Goal: Task Accomplishment & Management: Manage account settings

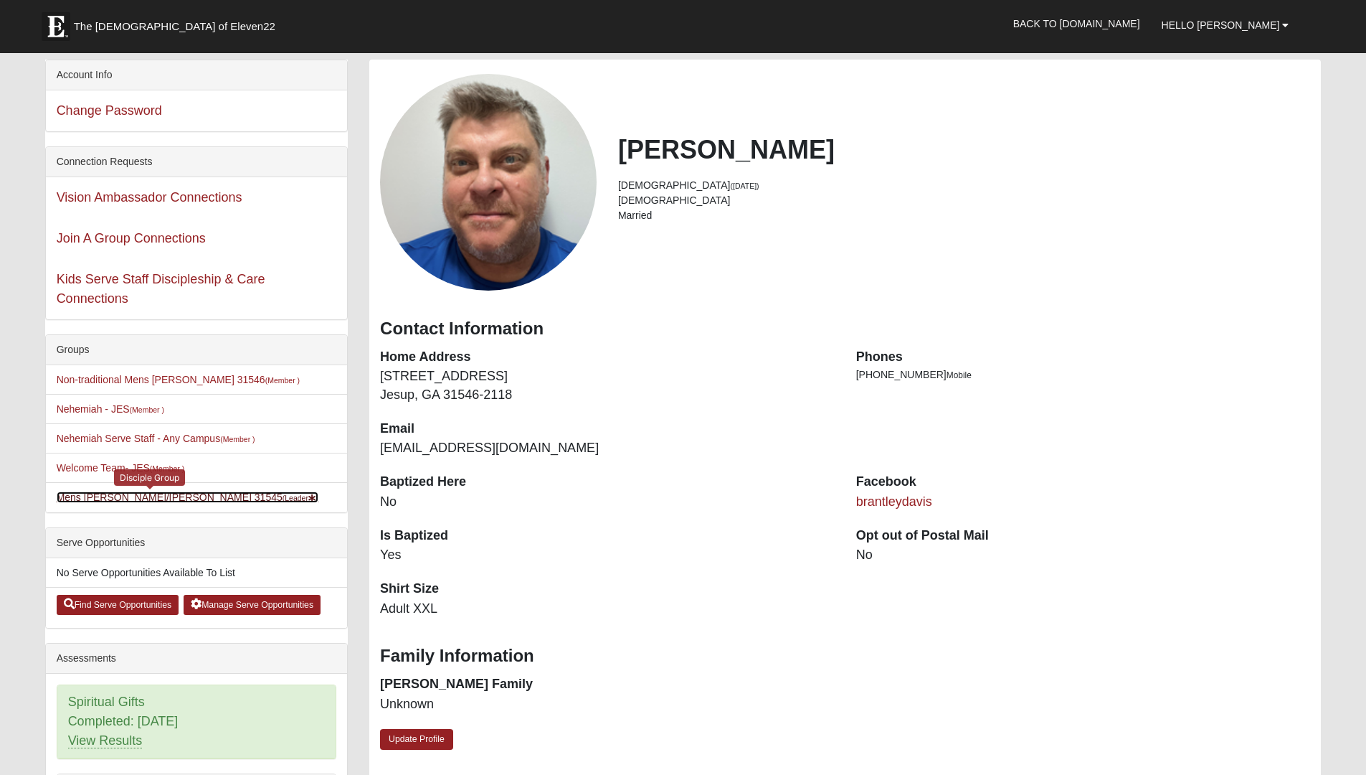
click at [116, 498] on link "Mens Davis/Stossmeister 31545 (Leader )" at bounding box center [188, 496] width 263 height 11
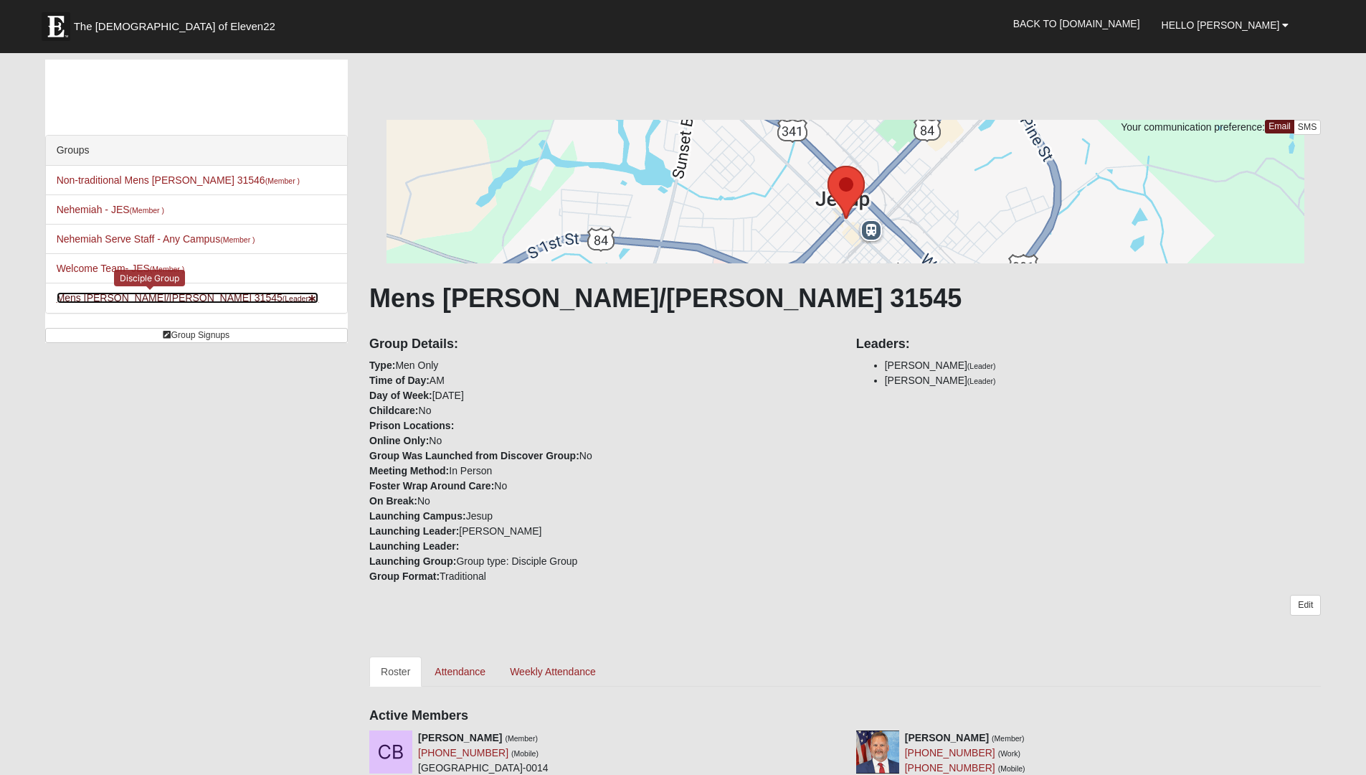
click at [138, 296] on link "Mens Davis/Stossmeister 31545 (Leader )" at bounding box center [188, 297] width 263 height 11
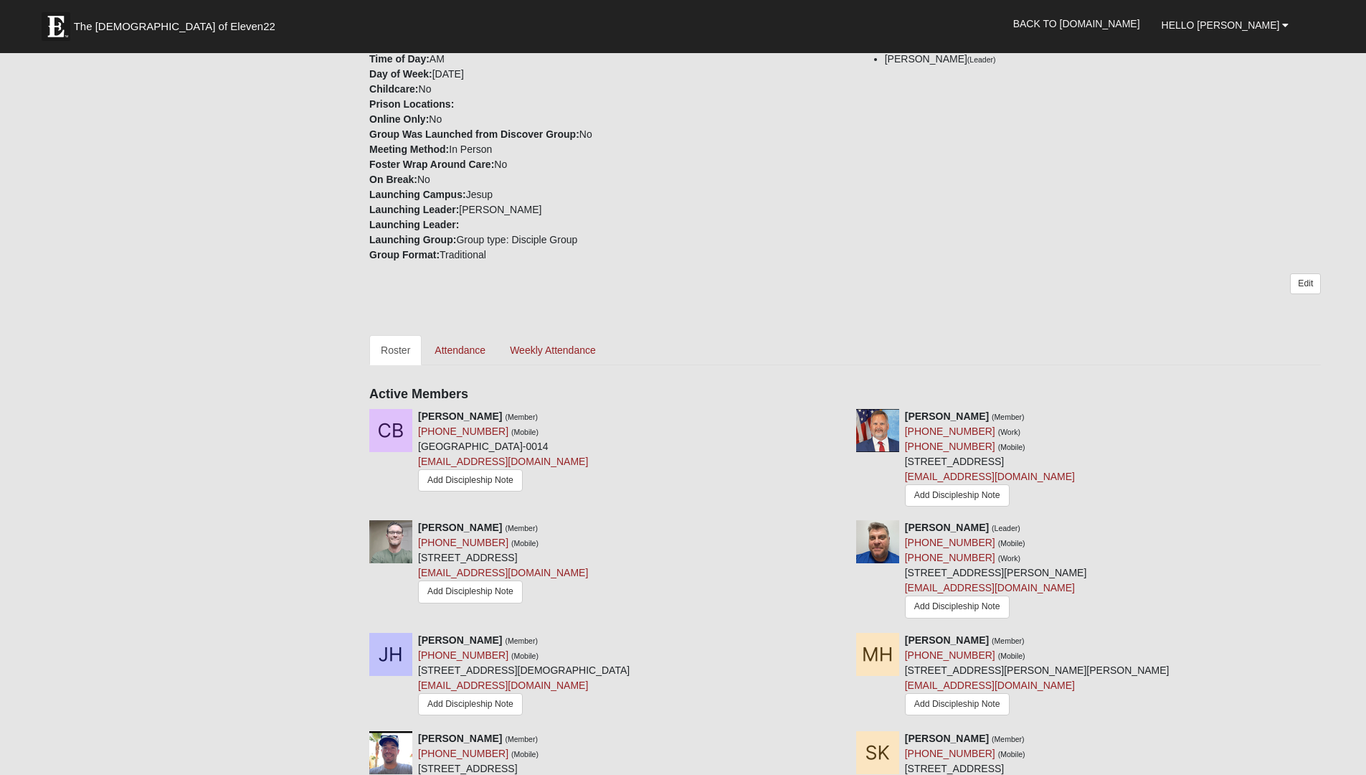
scroll to position [330, 0]
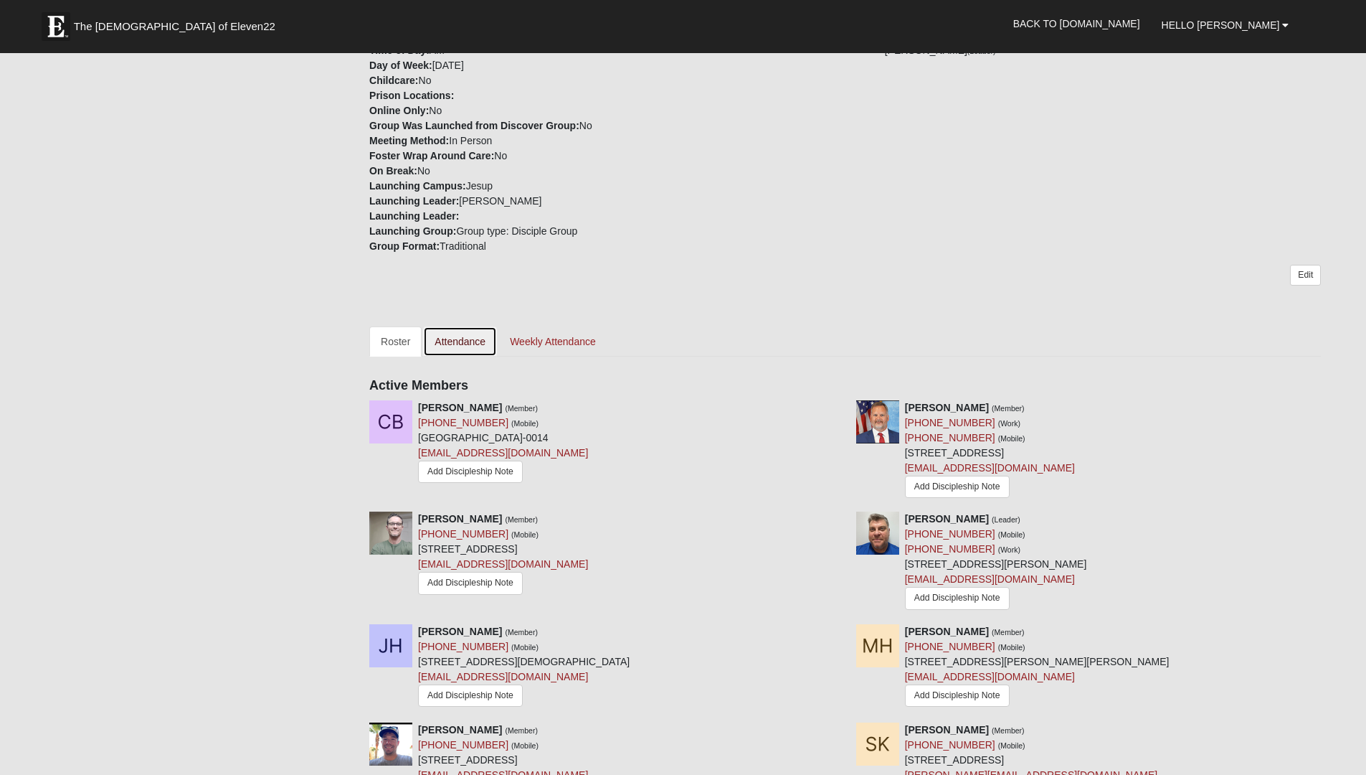
click at [459, 342] on link "Attendance" at bounding box center [460, 341] width 74 height 30
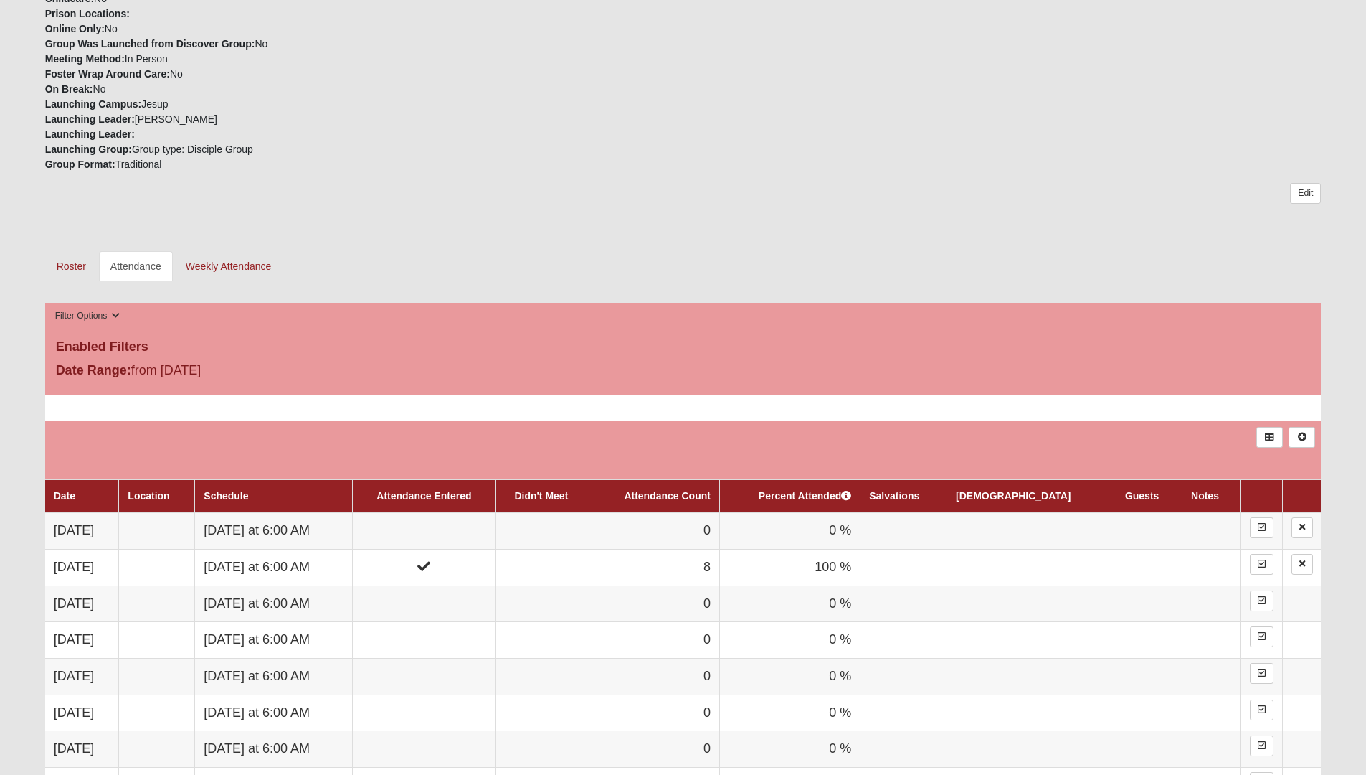
scroll to position [356, 0]
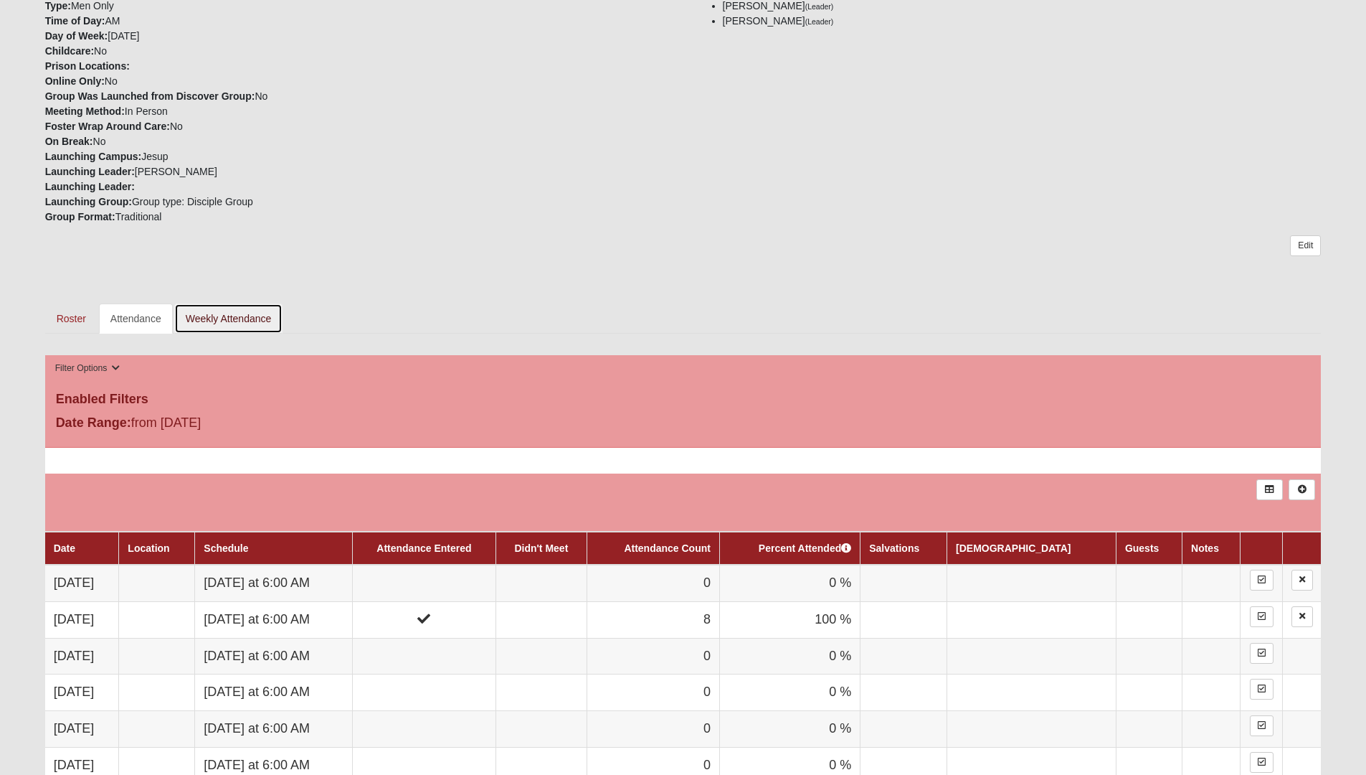
click at [220, 322] on link "Weekly Attendance" at bounding box center [228, 318] width 109 height 30
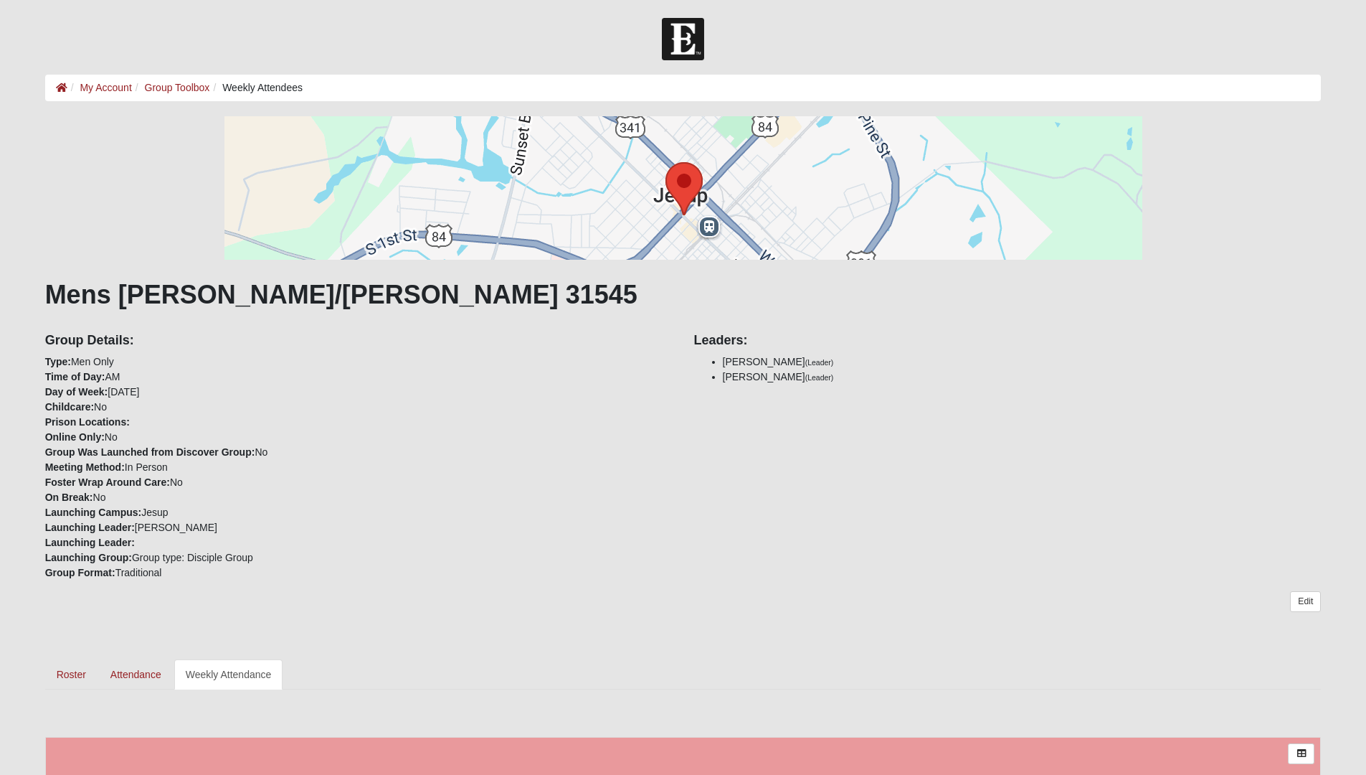
scroll to position [22, 0]
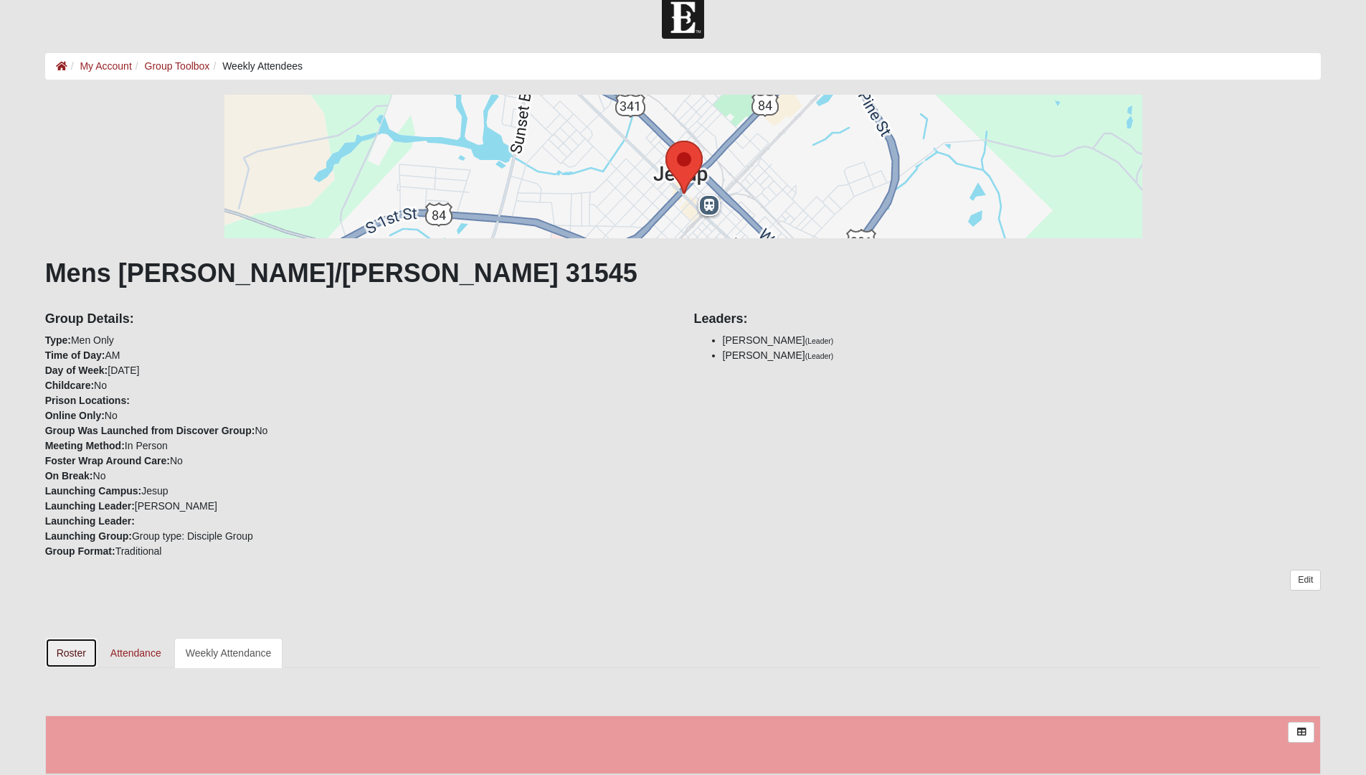
click at [80, 651] on link "Roster" at bounding box center [71, 653] width 52 height 30
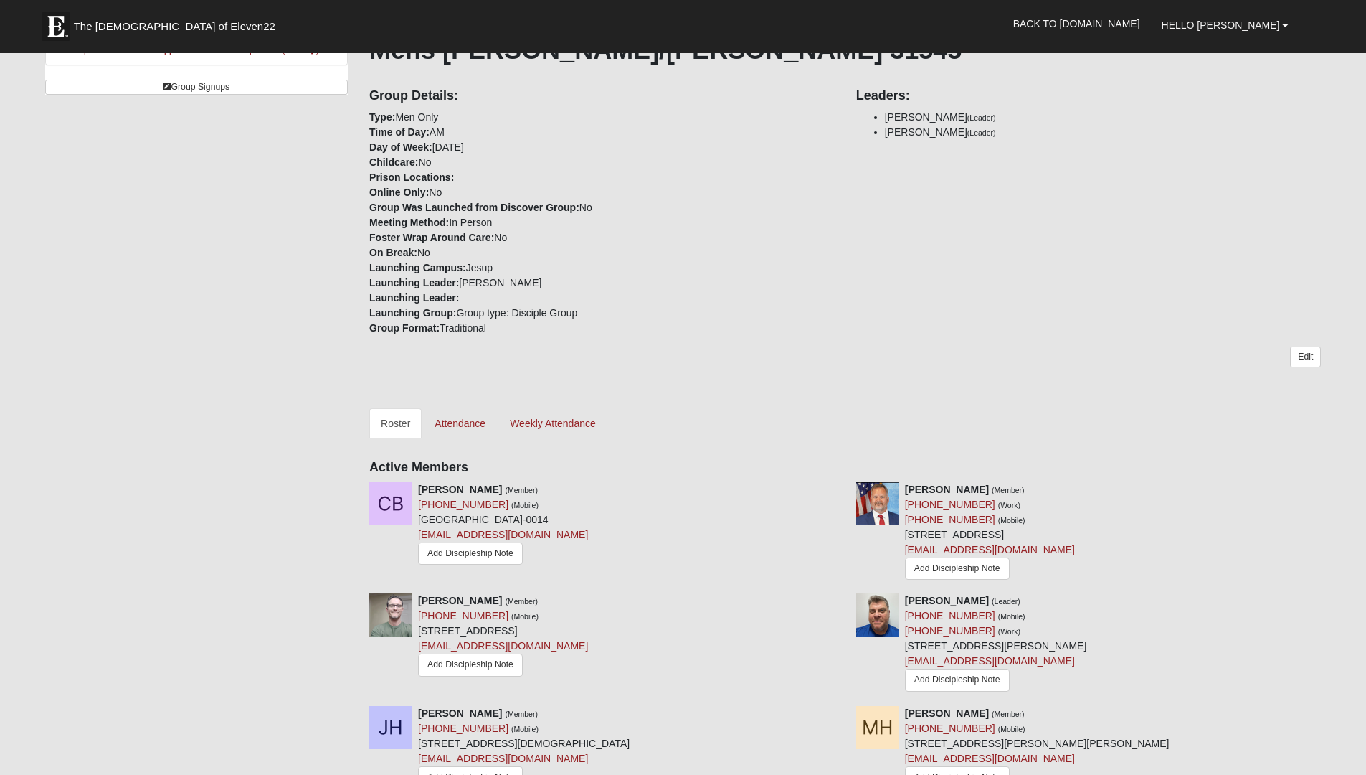
scroll to position [225, 0]
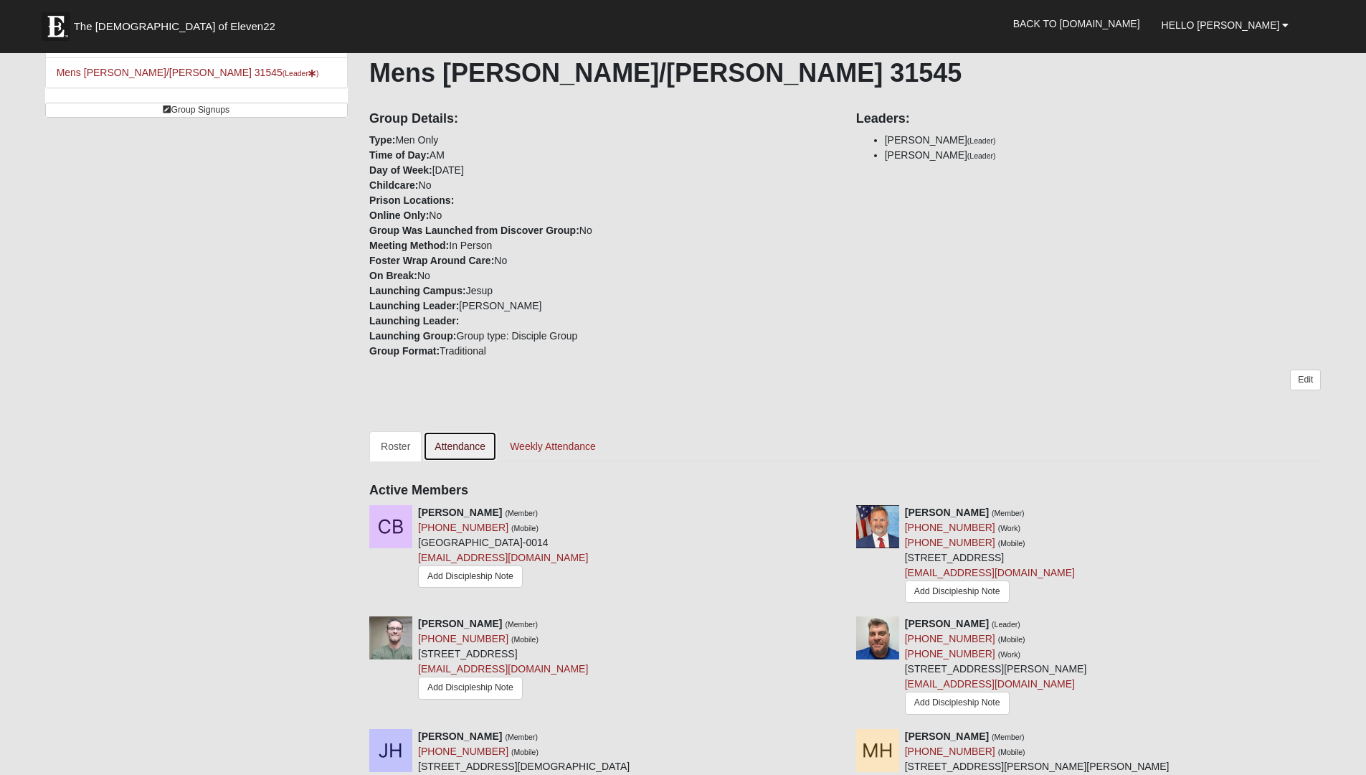
click at [464, 446] on link "Attendance" at bounding box center [460, 446] width 74 height 30
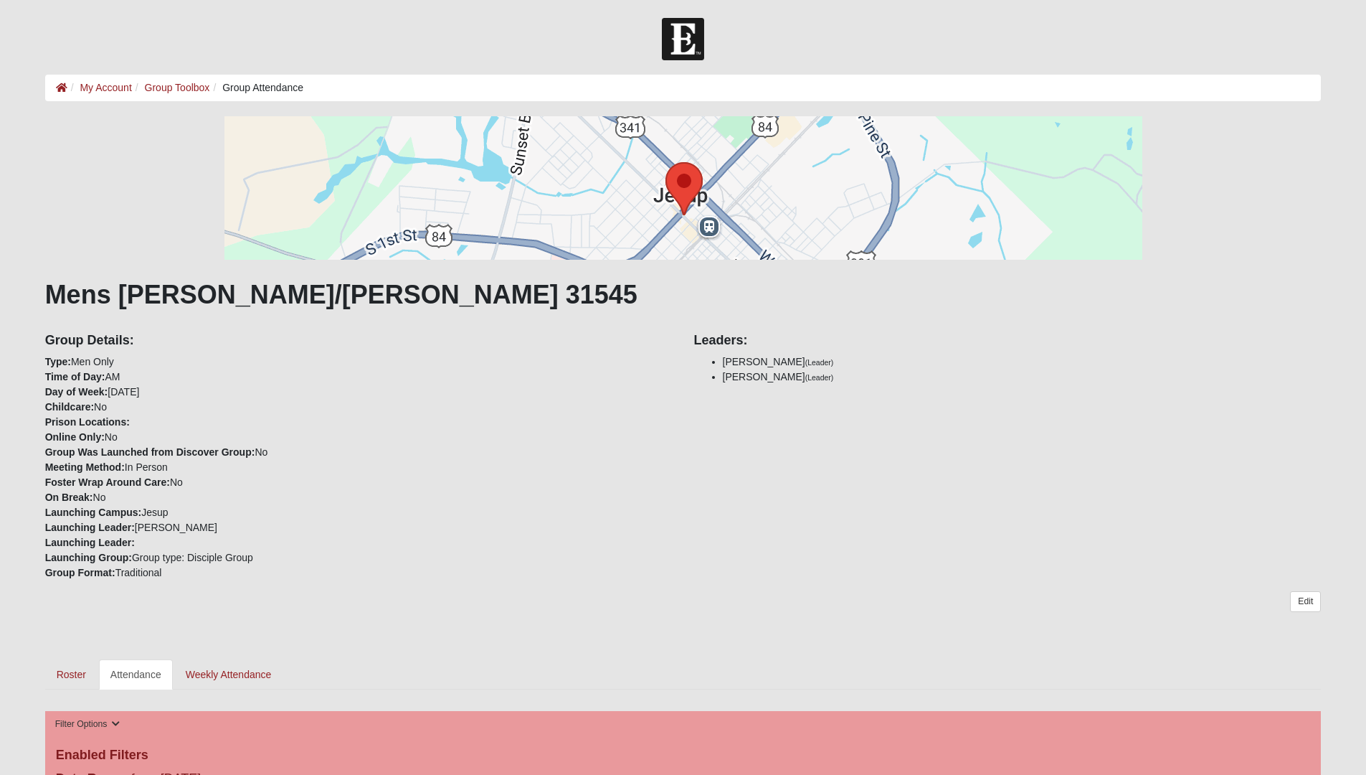
scroll to position [462, 0]
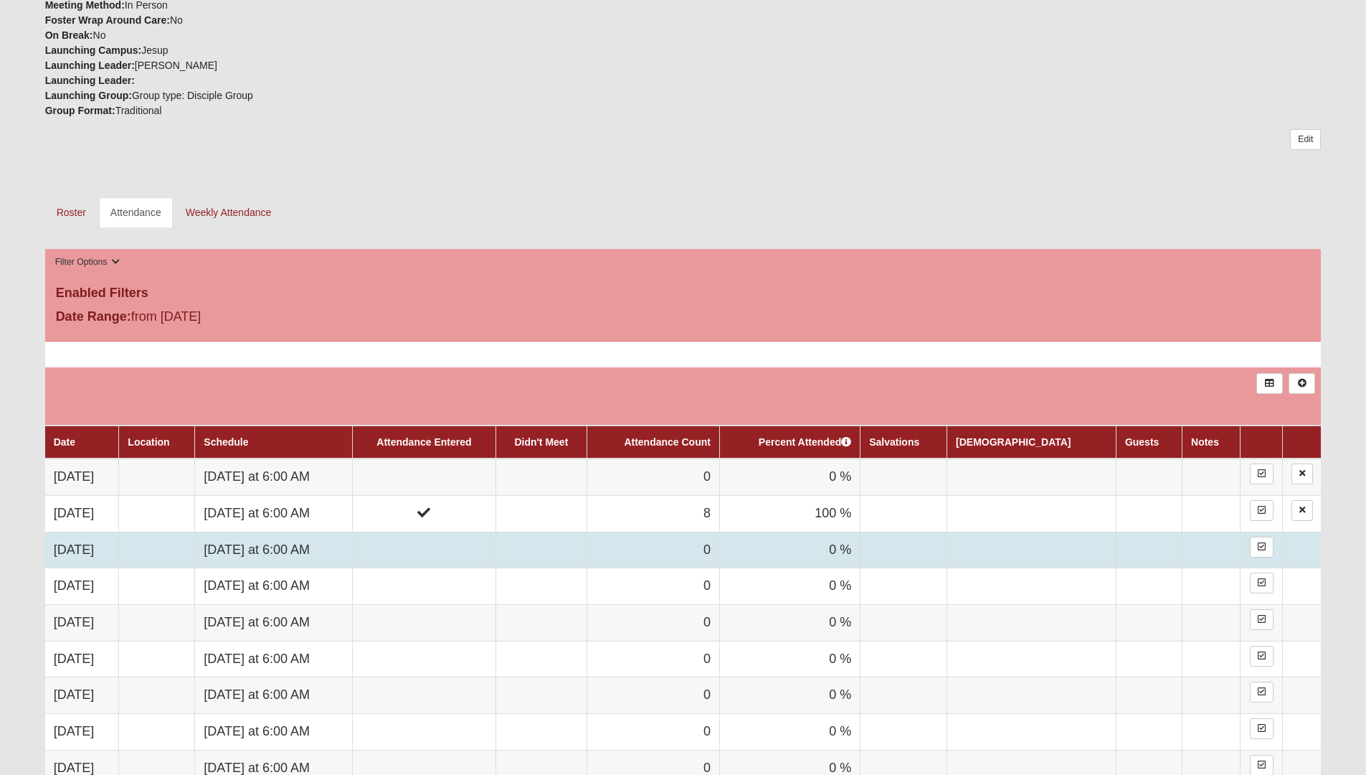
click at [270, 545] on td "Tuesday at 6:00 AM" at bounding box center [274, 549] width 158 height 37
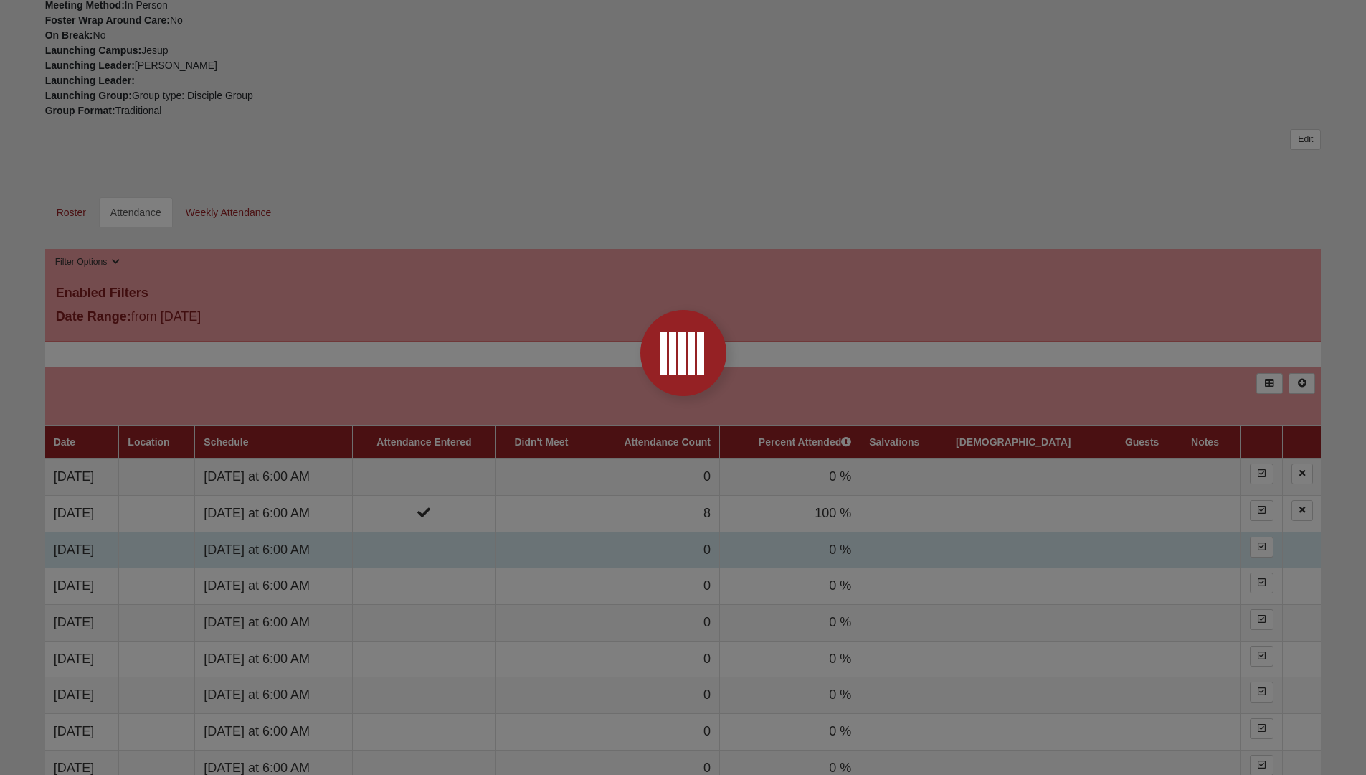
click at [318, 549] on form "Hello Brant My Account Log Out Group Attendance My Account Group Toolbox Group …" at bounding box center [683, 423] width 1366 height 1734
click at [318, 549] on div at bounding box center [683, 387] width 1366 height 775
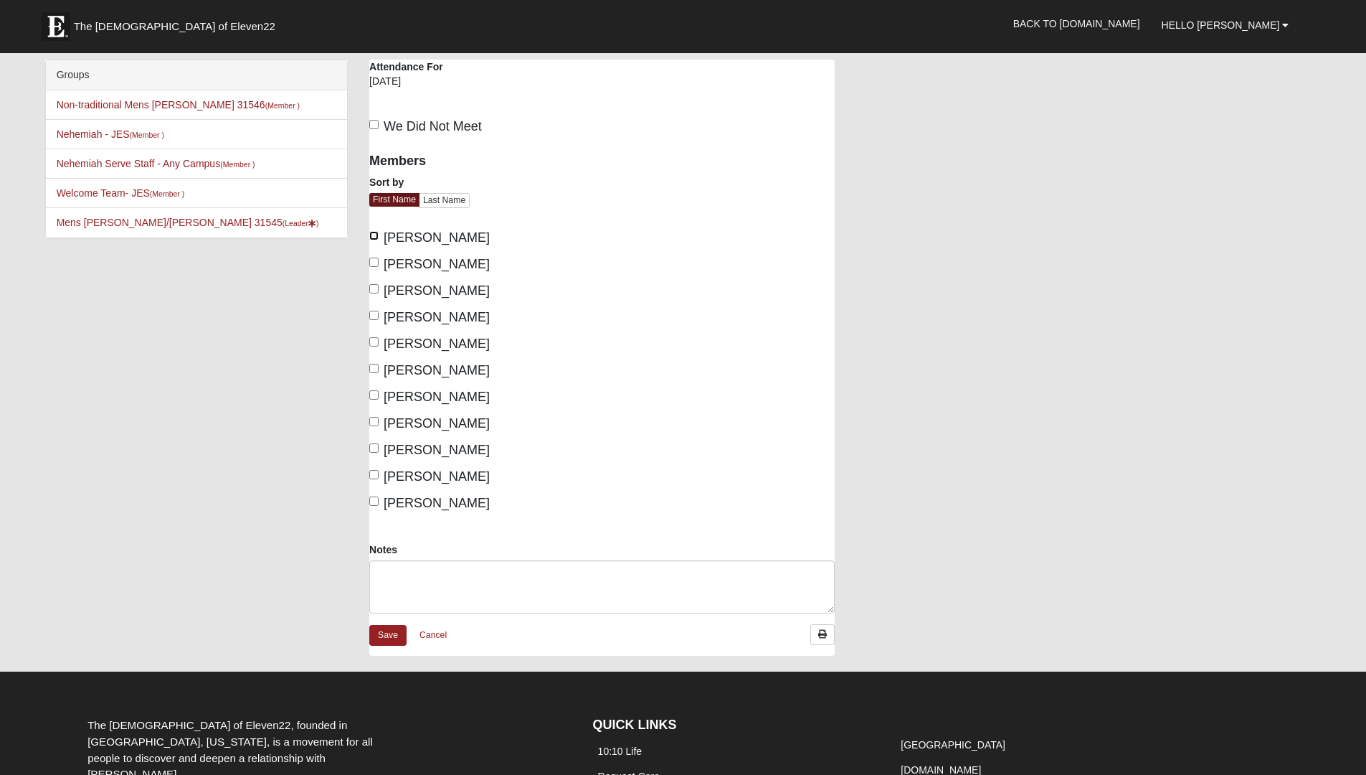
click at [373, 235] on input "Bradley Stossmeister" at bounding box center [373, 235] width 9 height 9
checkbox input "true"
click at [373, 258] on input "[PERSON_NAME]" at bounding box center [373, 261] width 9 height 9
checkbox input "true"
click at [373, 290] on input "[PERSON_NAME]" at bounding box center [373, 288] width 9 height 9
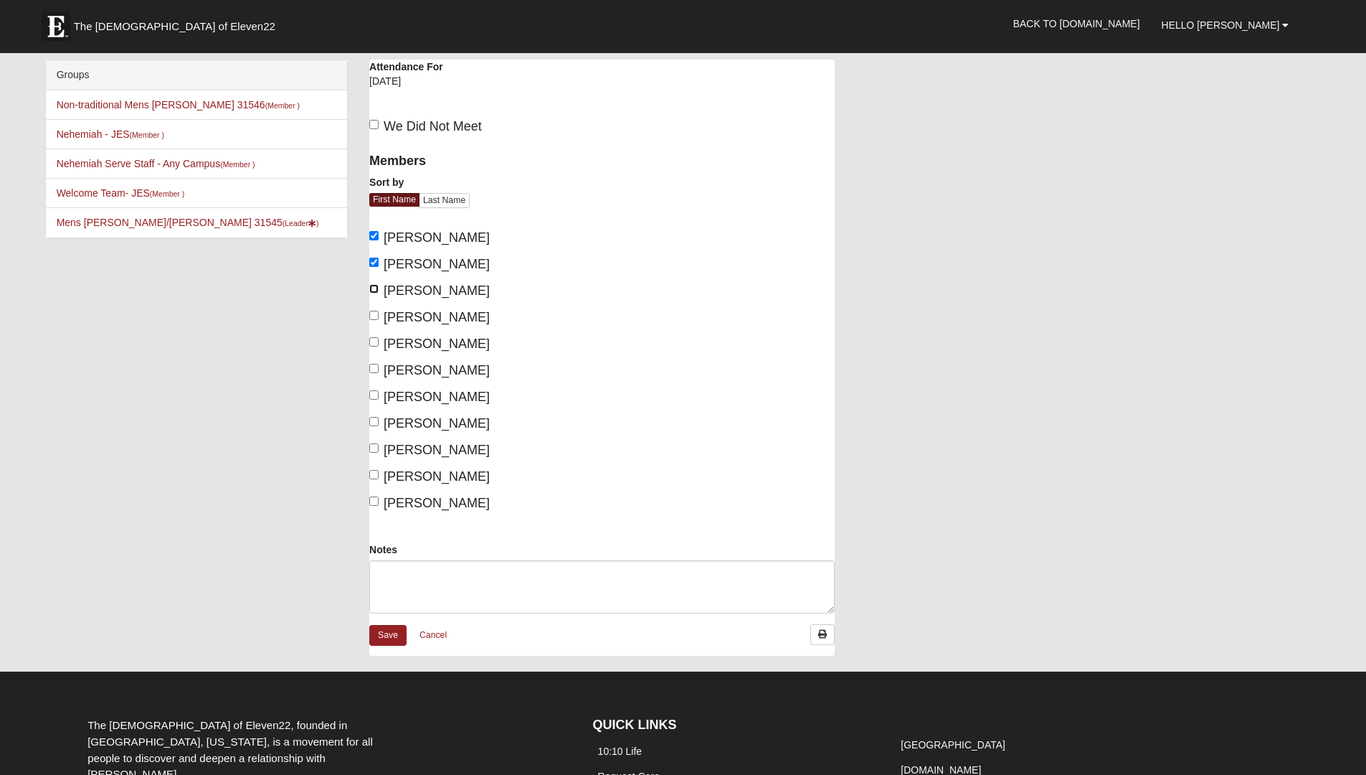
checkbox input "true"
click at [372, 309] on label "[PERSON_NAME]" at bounding box center [429, 317] width 120 height 19
click at [372, 311] on input "[PERSON_NAME]" at bounding box center [373, 315] width 9 height 9
checkbox input "true"
click at [373, 342] on input "[PERSON_NAME]" at bounding box center [373, 341] width 9 height 9
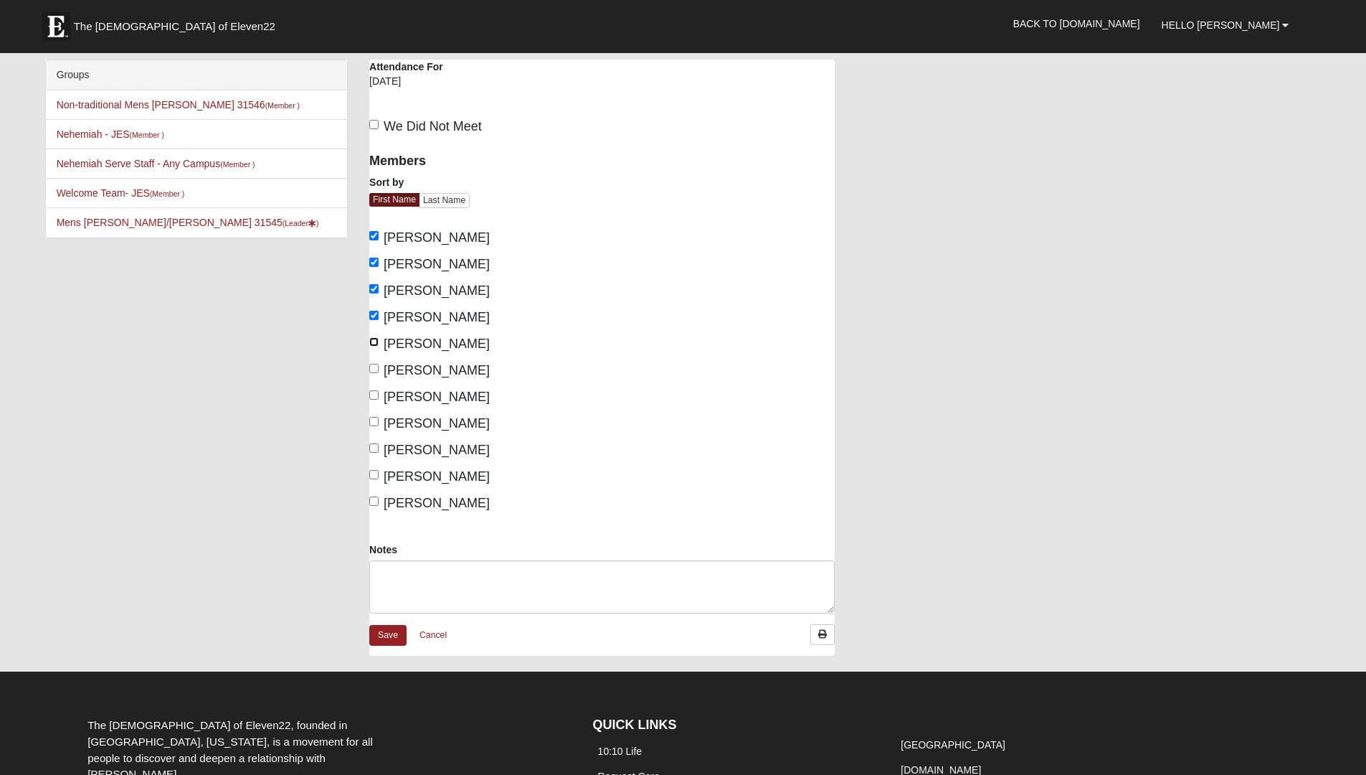
checkbox input "true"
click at [376, 368] on input "[PERSON_NAME]" at bounding box center [373, 368] width 9 height 9
checkbox input "true"
click at [376, 390] on input "[PERSON_NAME]" at bounding box center [373, 394] width 9 height 9
checkbox input "true"
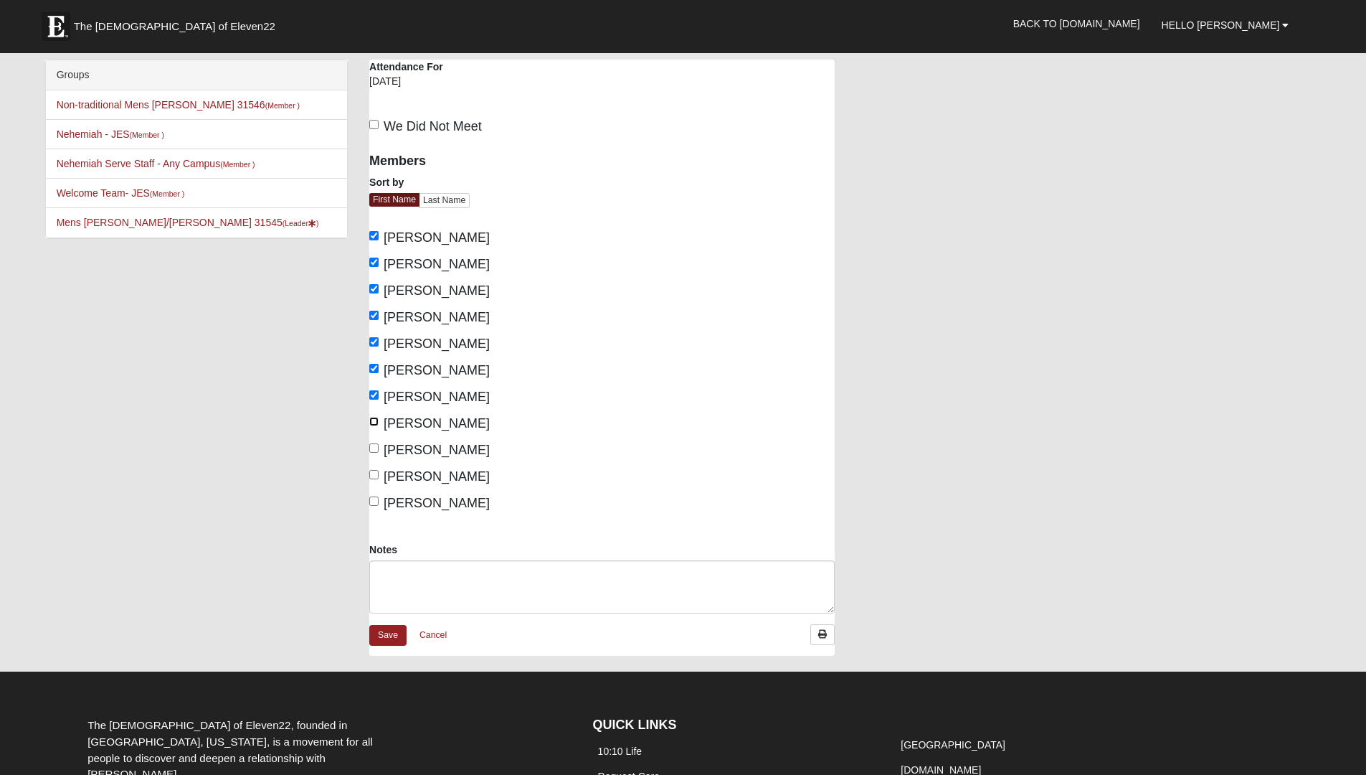
click at [373, 425] on input "[PERSON_NAME]" at bounding box center [373, 421] width 9 height 9
checkbox input "true"
click at [377, 448] on input "[PERSON_NAME]" at bounding box center [373, 447] width 9 height 9
checkbox input "true"
click at [376, 481] on label "[PERSON_NAME]" at bounding box center [429, 476] width 120 height 19
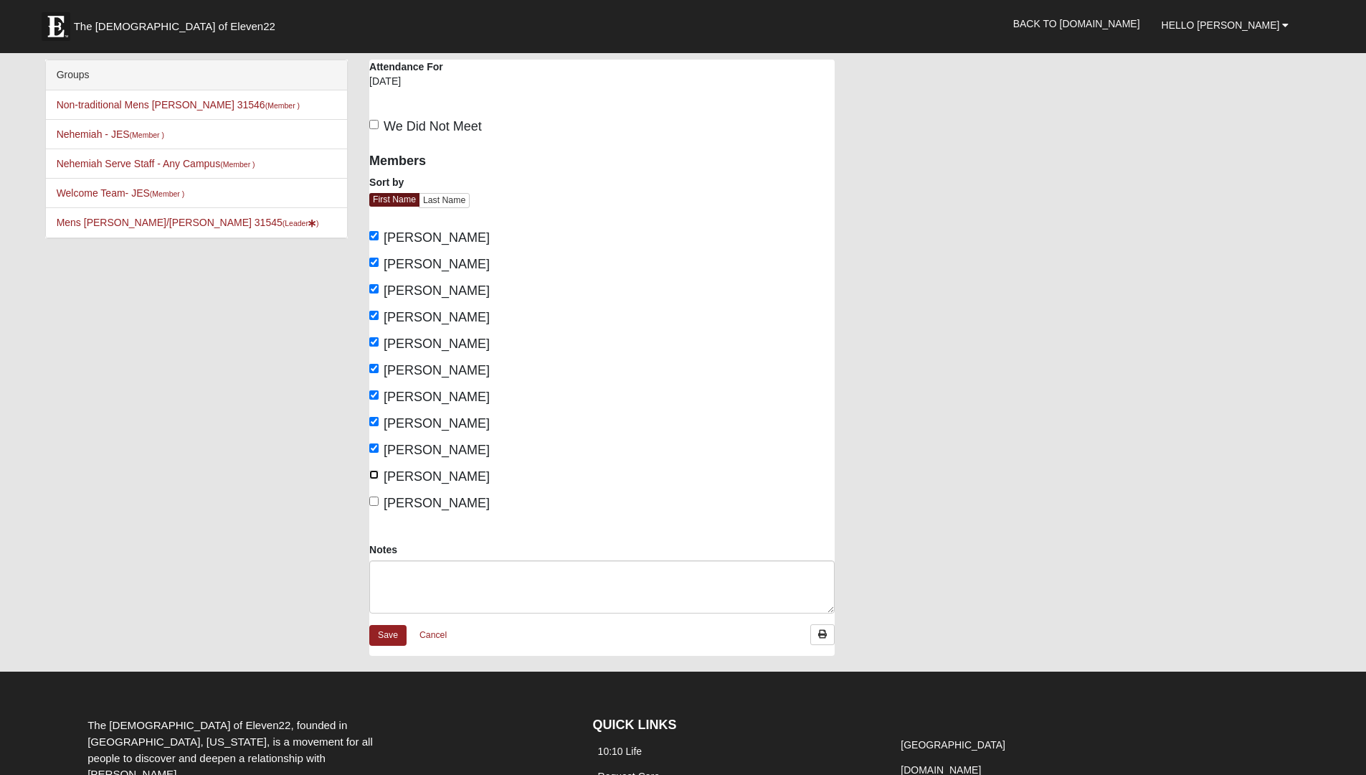
click at [376, 479] on input "[PERSON_NAME]" at bounding box center [373, 474] width 9 height 9
checkbox input "true"
click at [375, 500] on input "[PERSON_NAME]" at bounding box center [373, 500] width 9 height 9
checkbox input "true"
click at [384, 636] on link "Save" at bounding box center [387, 635] width 37 height 21
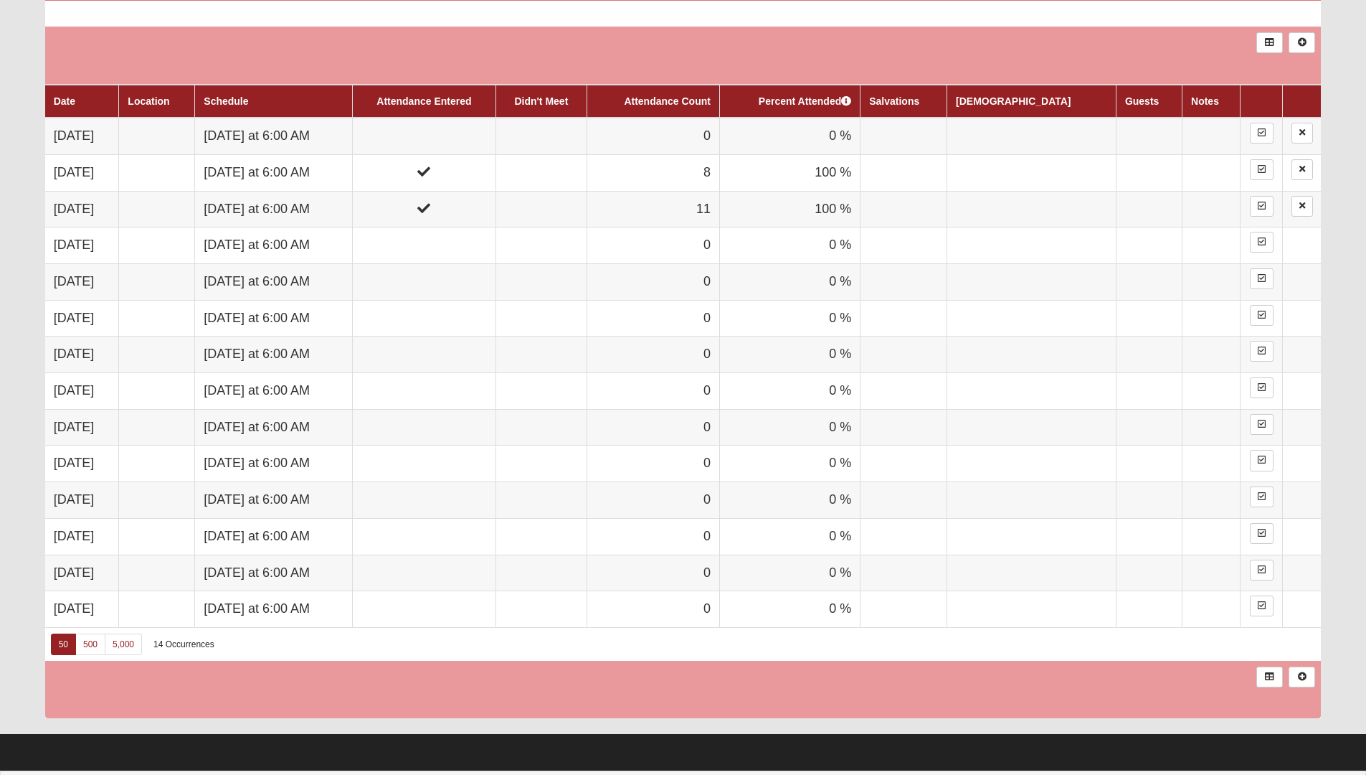
scroll to position [739, 0]
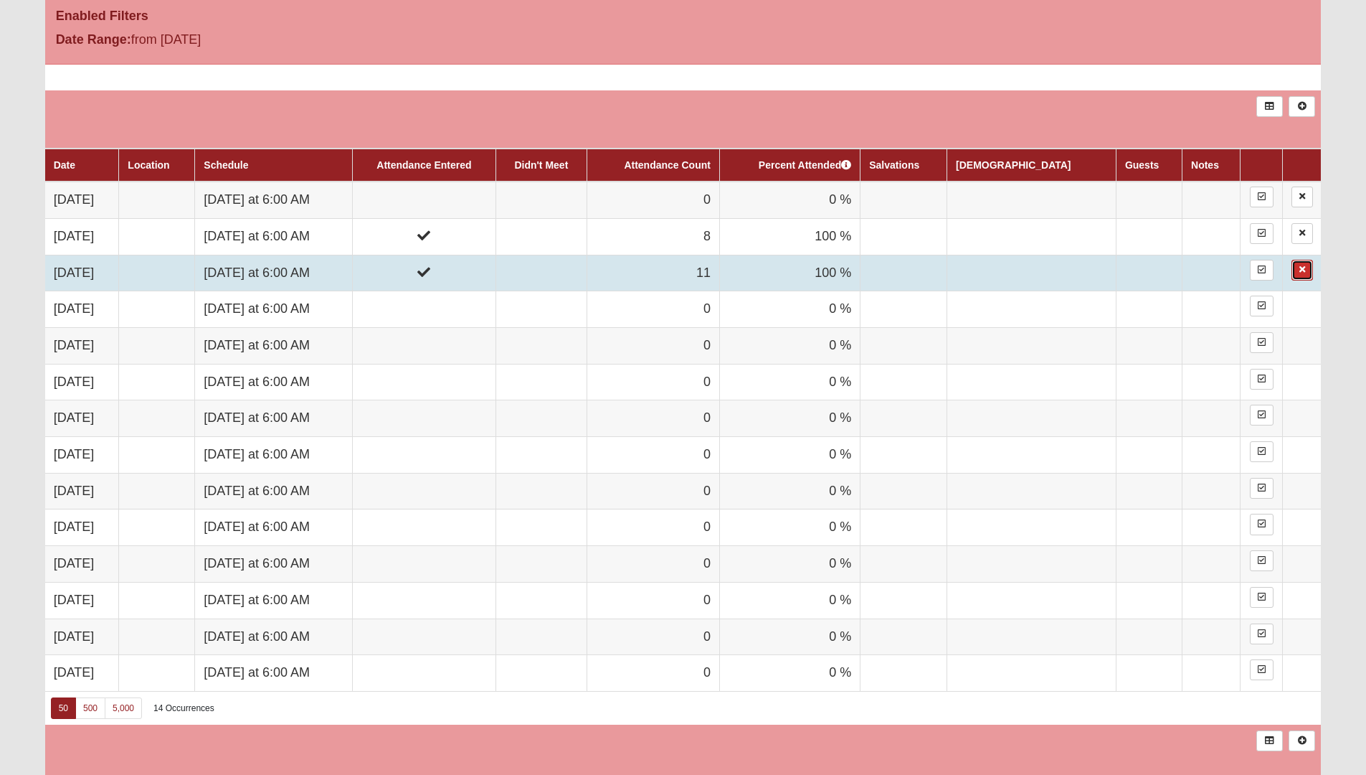
click at [1300, 270] on icon at bounding box center [1303, 269] width 6 height 9
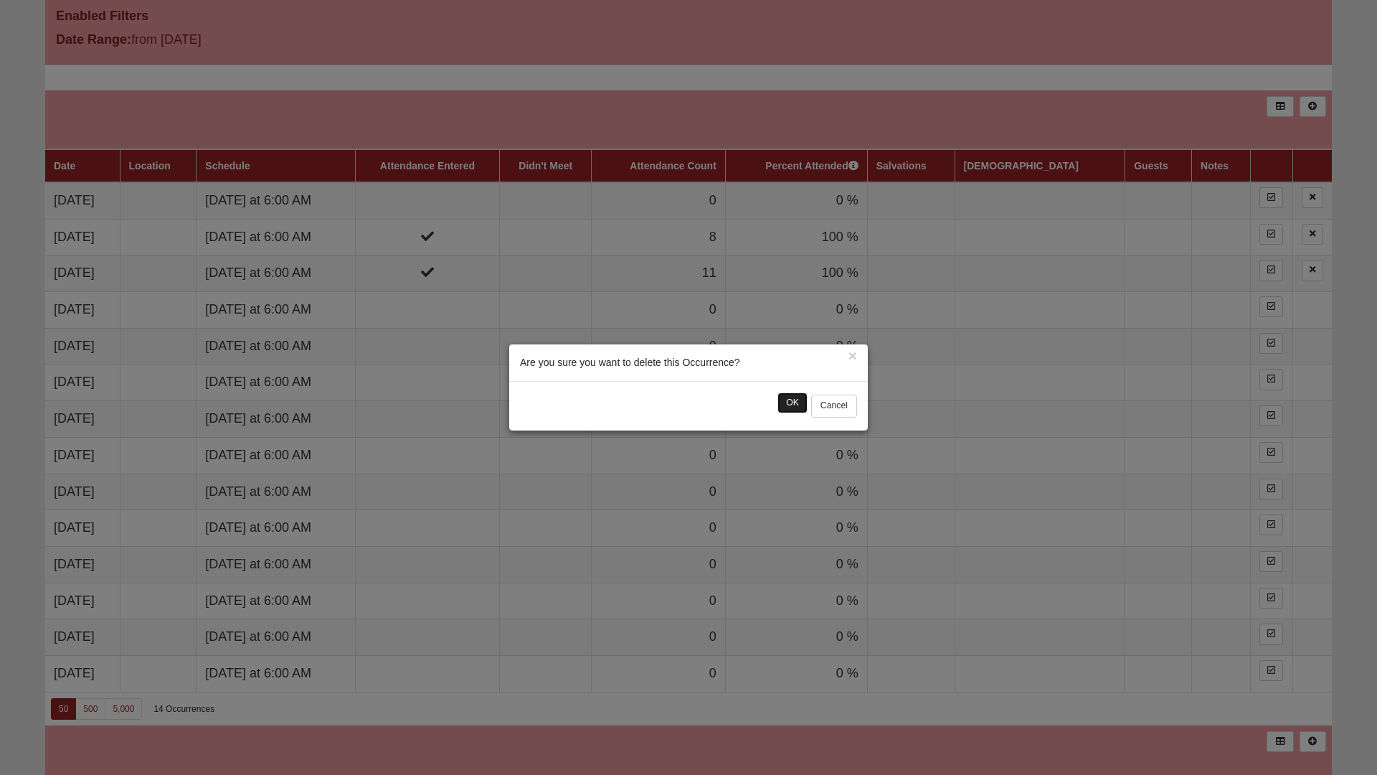
click at [790, 406] on button "OK" at bounding box center [792, 402] width 30 height 21
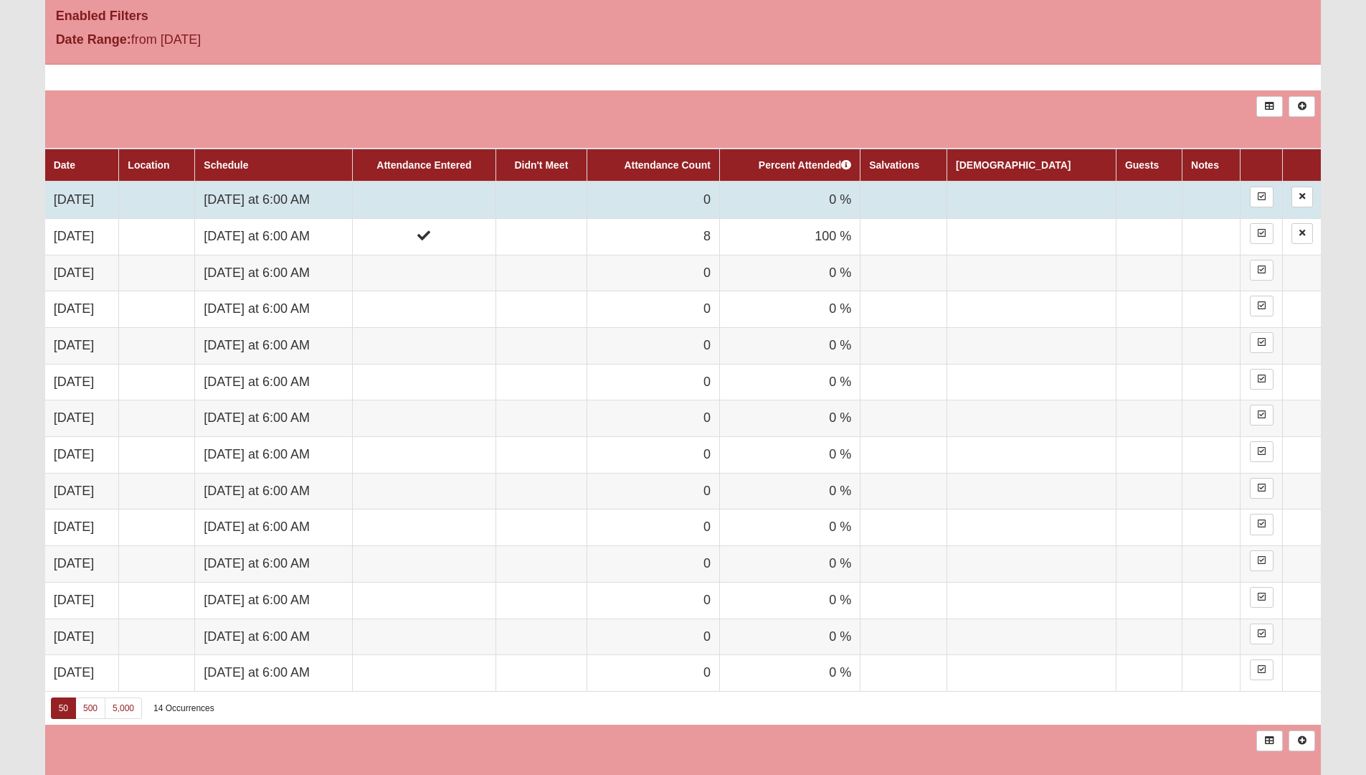
click at [443, 189] on td at bounding box center [423, 199] width 143 height 37
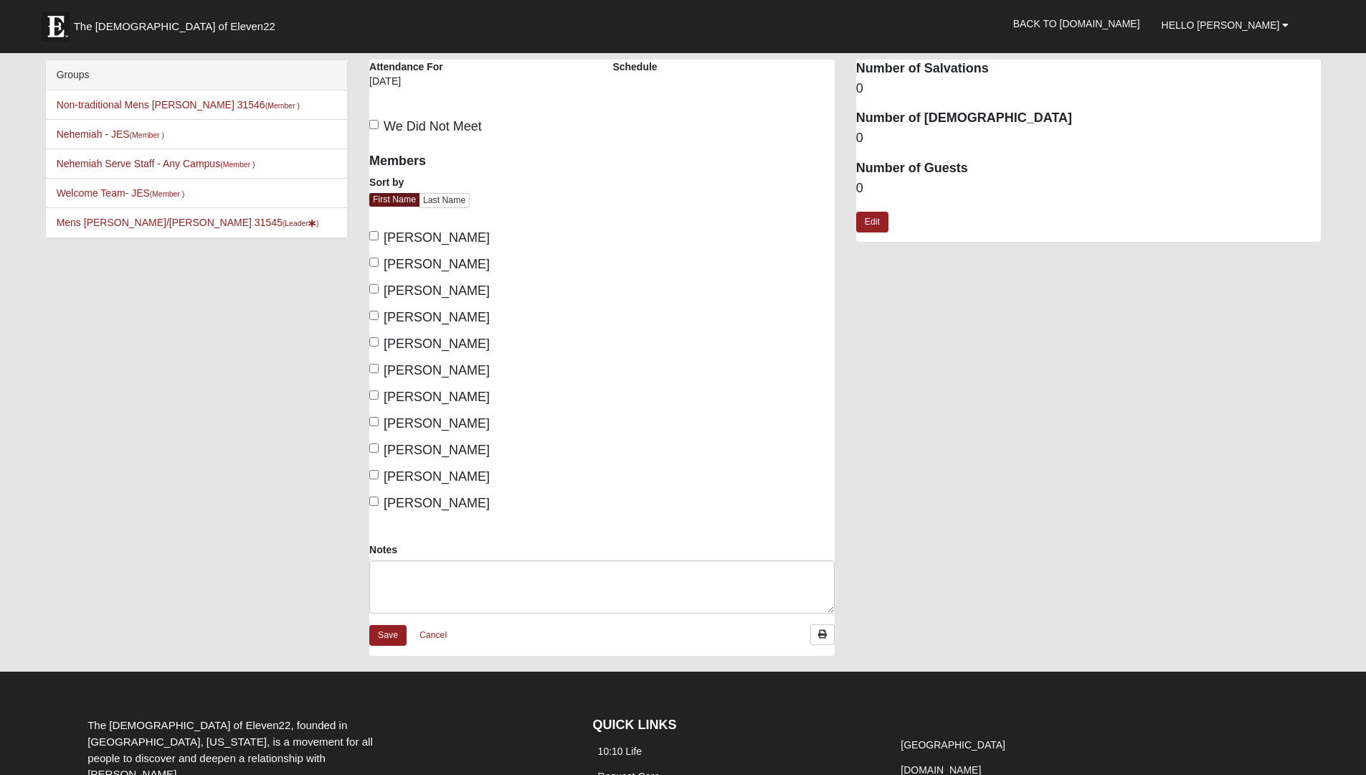
click at [440, 195] on link "Last Name" at bounding box center [444, 200] width 51 height 15
click at [398, 196] on link "First Name" at bounding box center [395, 200] width 52 height 15
click at [381, 235] on label "[PERSON_NAME]" at bounding box center [429, 237] width 120 height 19
click at [379, 235] on input "[PERSON_NAME]" at bounding box center [373, 235] width 9 height 9
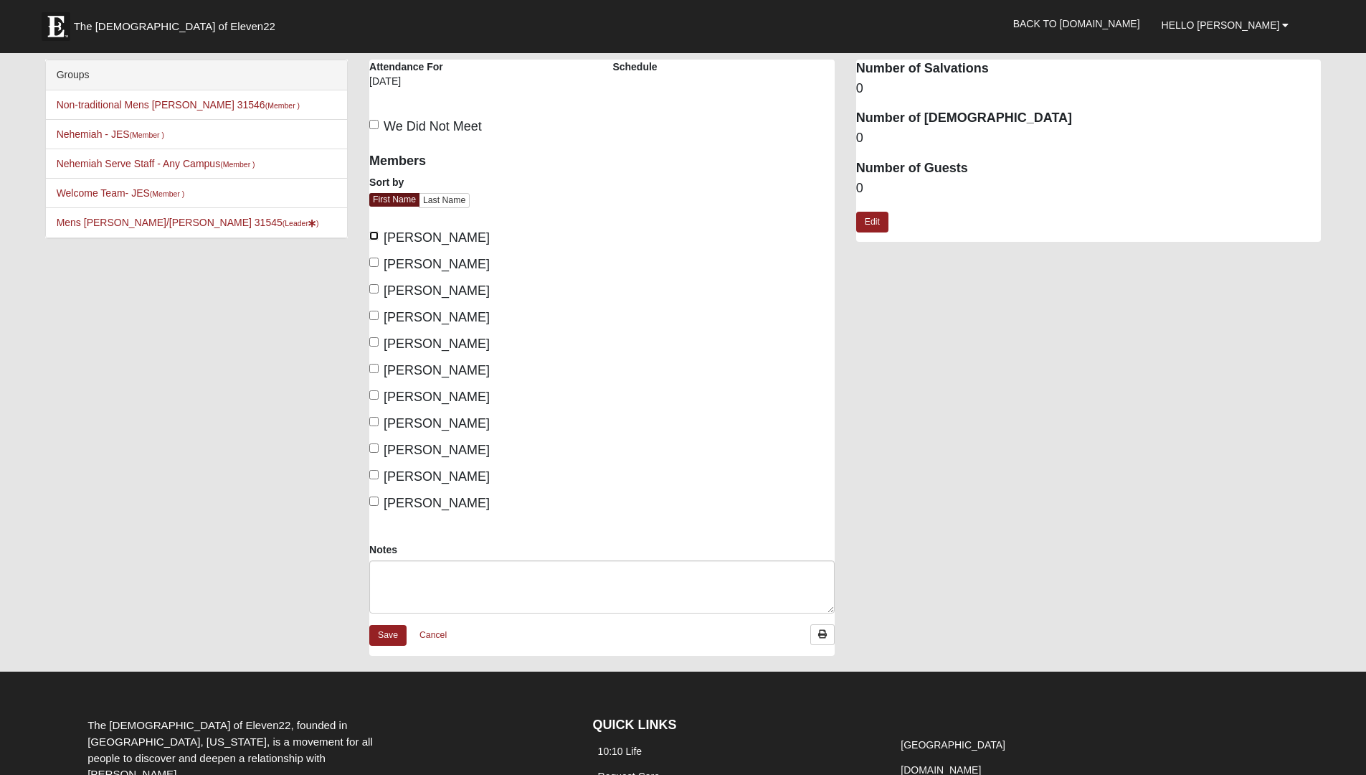
checkbox input "true"
click at [377, 255] on label "[PERSON_NAME]" at bounding box center [429, 264] width 120 height 19
click at [377, 257] on input "[PERSON_NAME]" at bounding box center [373, 261] width 9 height 9
checkbox input "true"
click at [374, 289] on input "[PERSON_NAME]" at bounding box center [373, 288] width 9 height 9
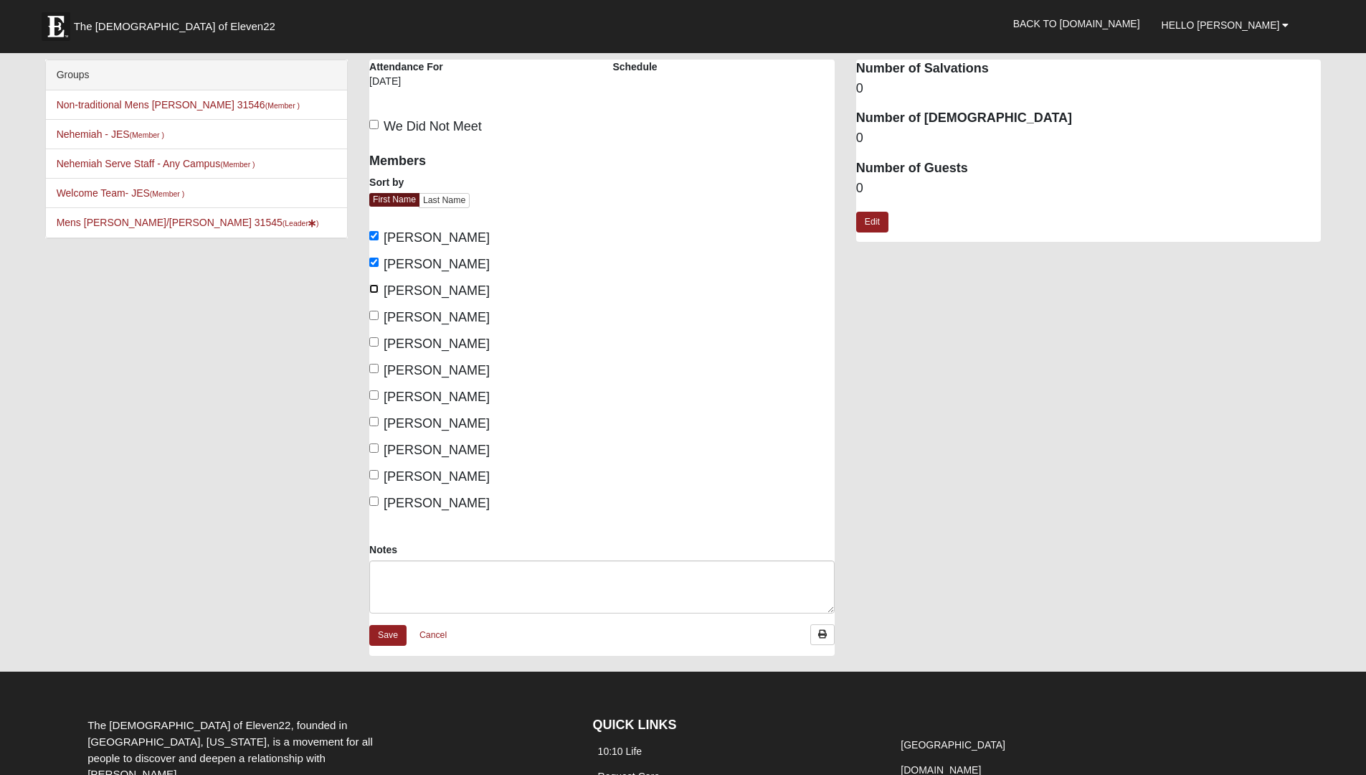
checkbox input "true"
click at [376, 316] on input "[PERSON_NAME]" at bounding box center [373, 315] width 9 height 9
checkbox input "true"
click at [375, 338] on input "[PERSON_NAME]" at bounding box center [373, 341] width 9 height 9
checkbox input "true"
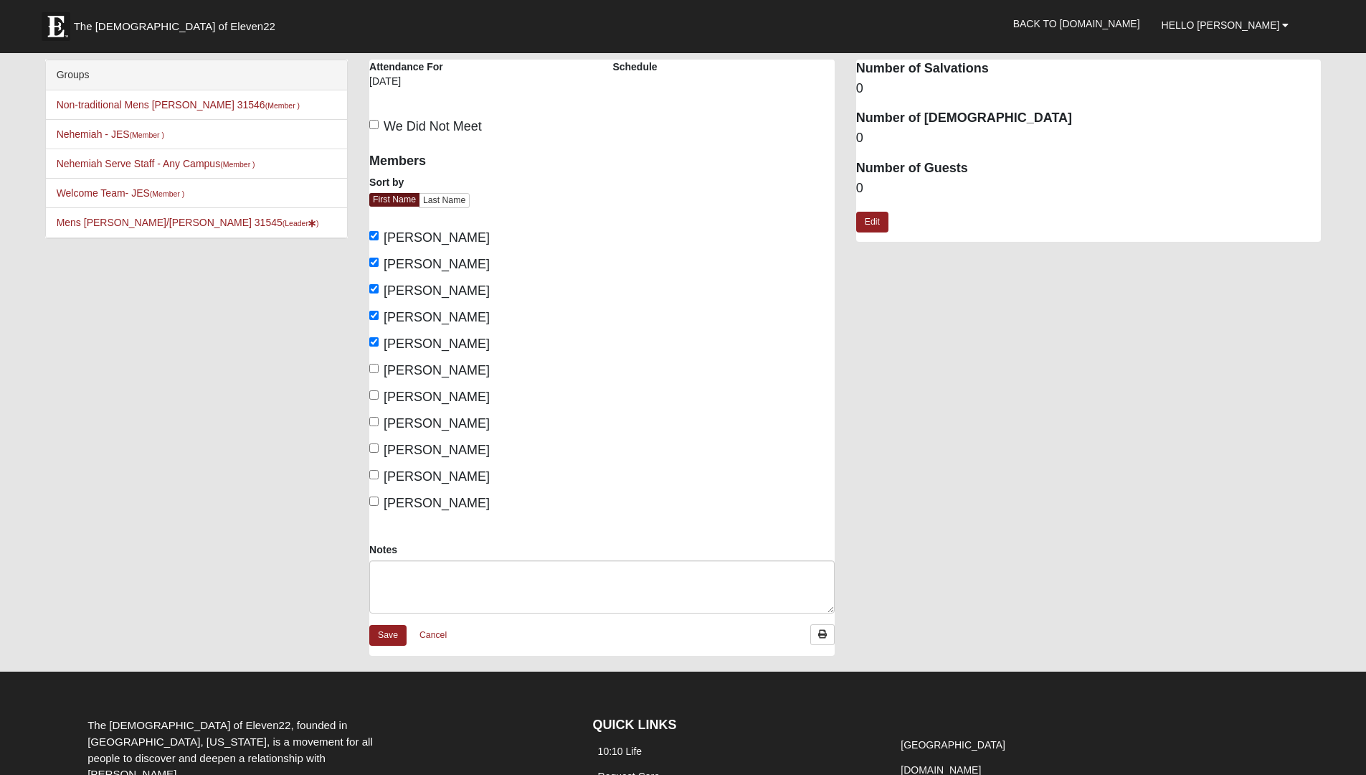
click at [371, 361] on label "[PERSON_NAME]" at bounding box center [429, 370] width 120 height 19
click at [371, 364] on input "[PERSON_NAME]" at bounding box center [373, 368] width 9 height 9
checkbox input "true"
click at [374, 393] on input "[PERSON_NAME]" at bounding box center [373, 394] width 9 height 9
checkbox input "true"
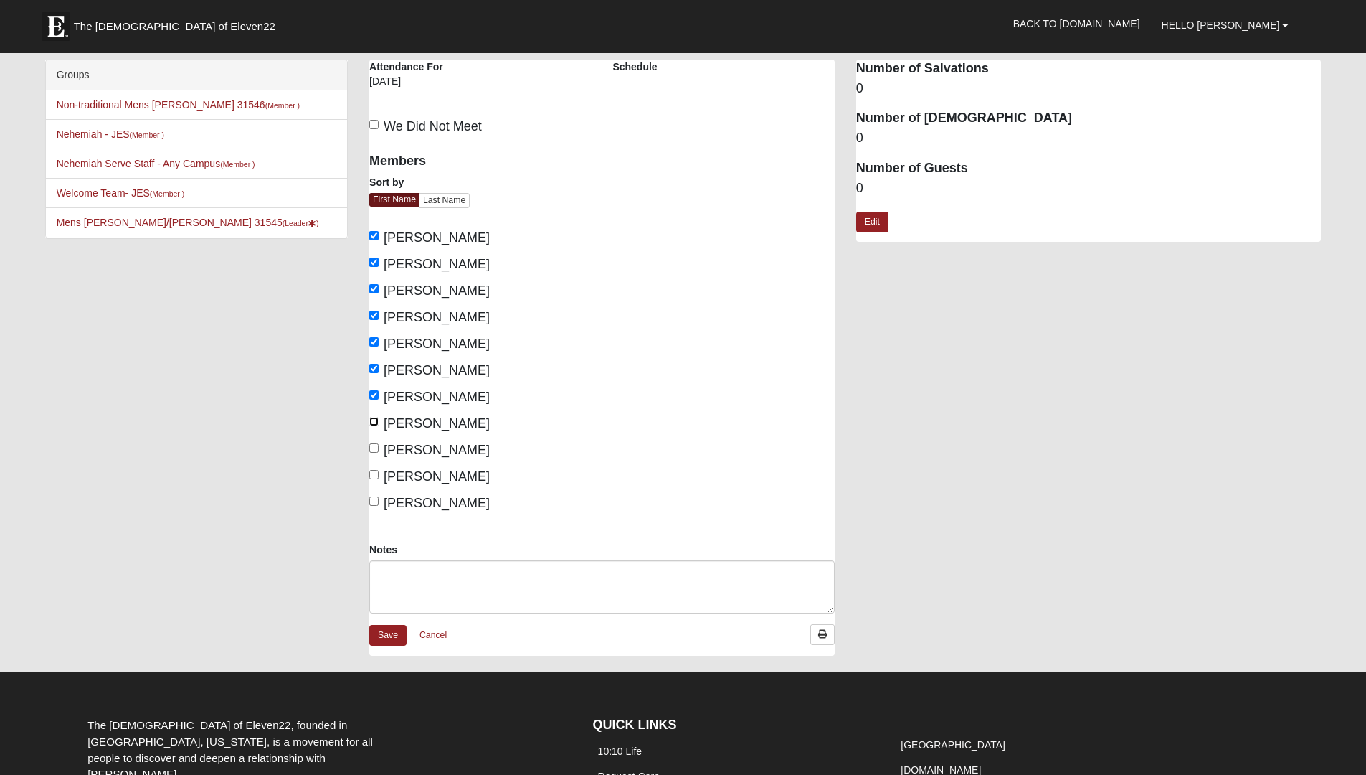
click at [374, 418] on input "[PERSON_NAME]" at bounding box center [373, 421] width 9 height 9
checkbox input "true"
click at [374, 451] on input "[PERSON_NAME]" at bounding box center [373, 447] width 9 height 9
checkbox input "true"
click at [376, 473] on input "[PERSON_NAME]" at bounding box center [373, 474] width 9 height 9
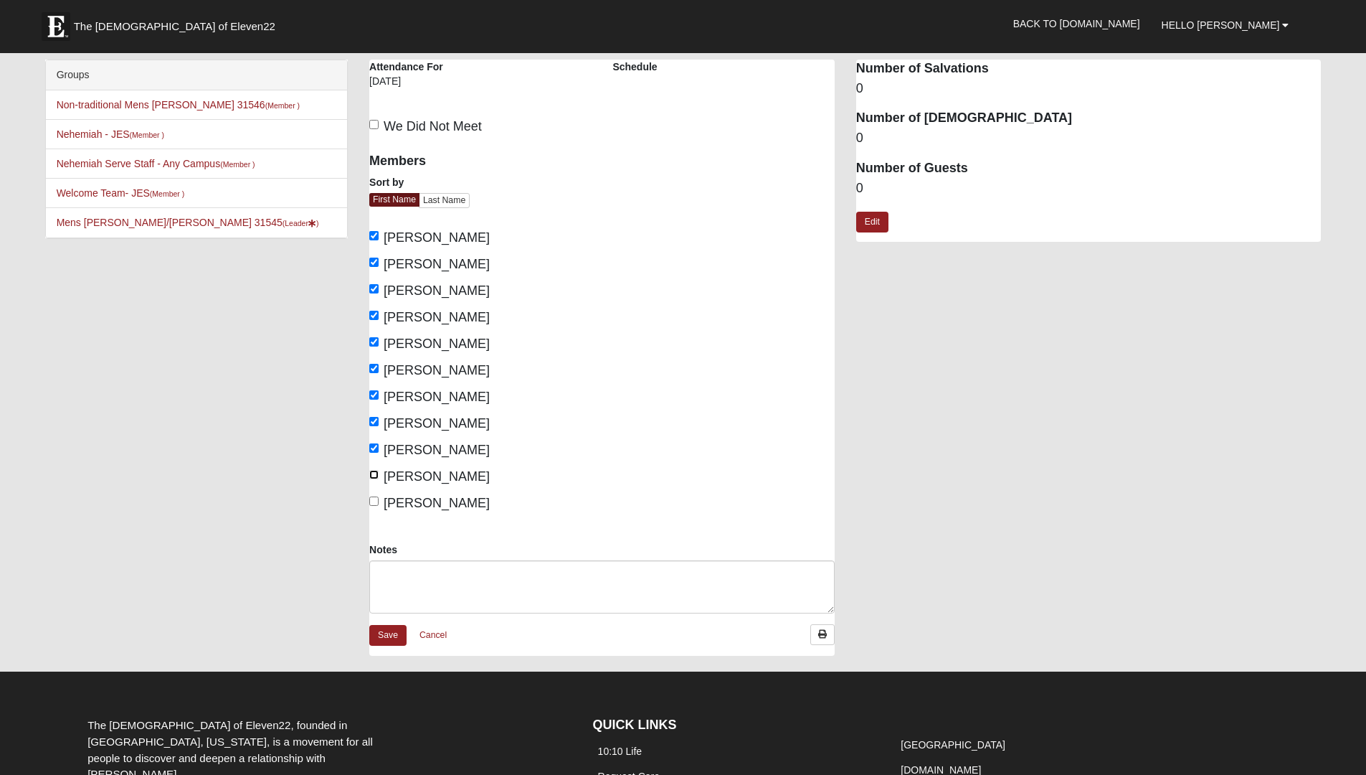
checkbox input "true"
click at [373, 500] on input "[PERSON_NAME]" at bounding box center [373, 500] width 9 height 9
checkbox input "true"
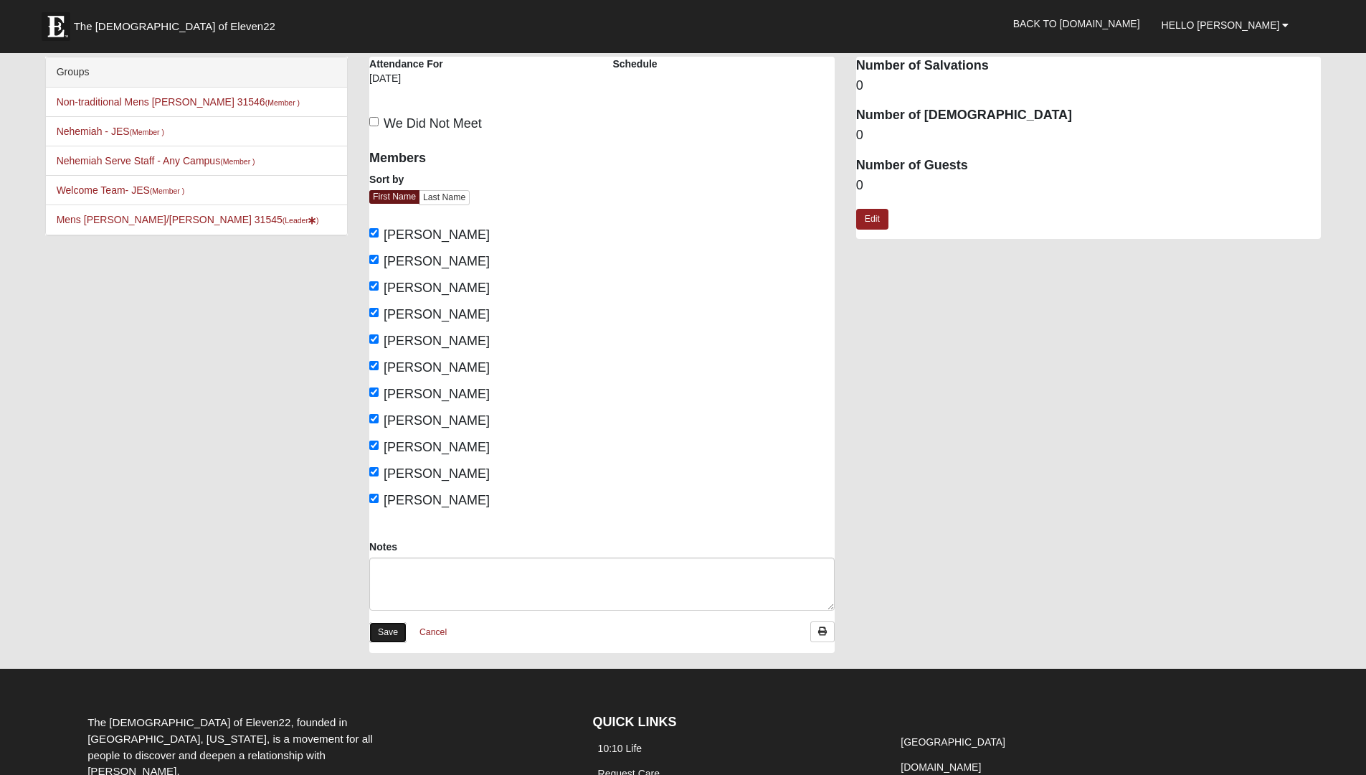
click at [385, 637] on link "Save" at bounding box center [387, 632] width 37 height 21
